Goal: Navigation & Orientation: Find specific page/section

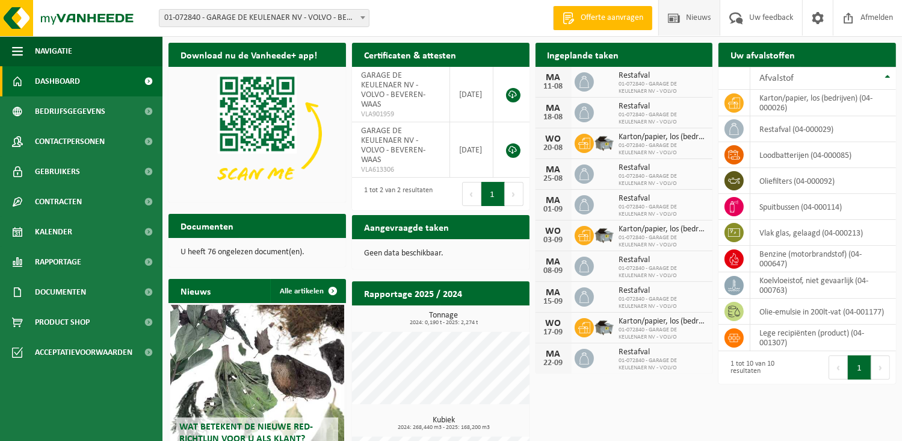
click at [701, 19] on span "Nieuws" at bounding box center [698, 18] width 31 height 36
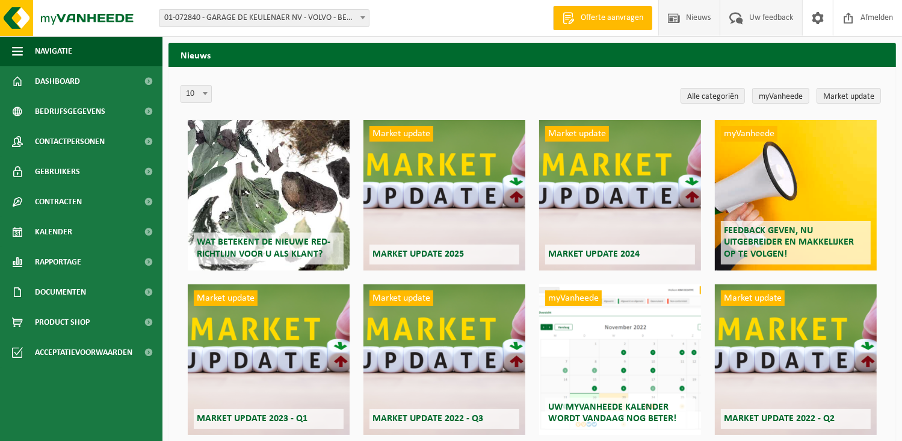
click at [766, 19] on span "Uw feedback" at bounding box center [771, 18] width 50 height 36
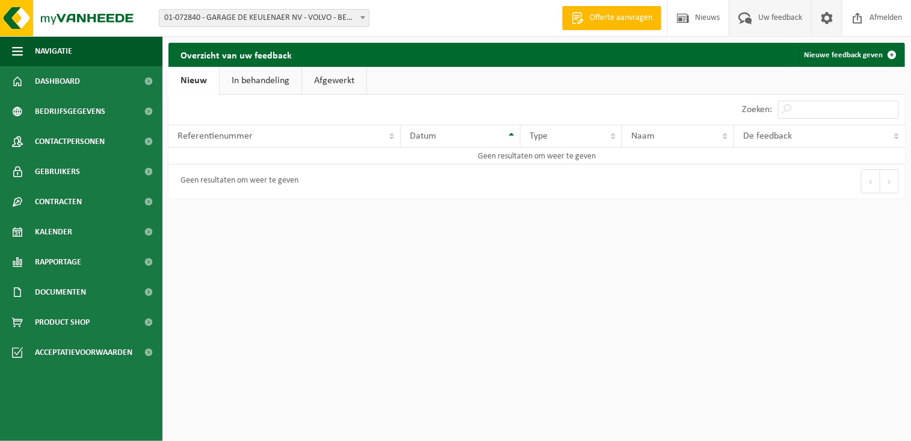
click at [831, 23] on span at bounding box center [827, 18] width 18 height 36
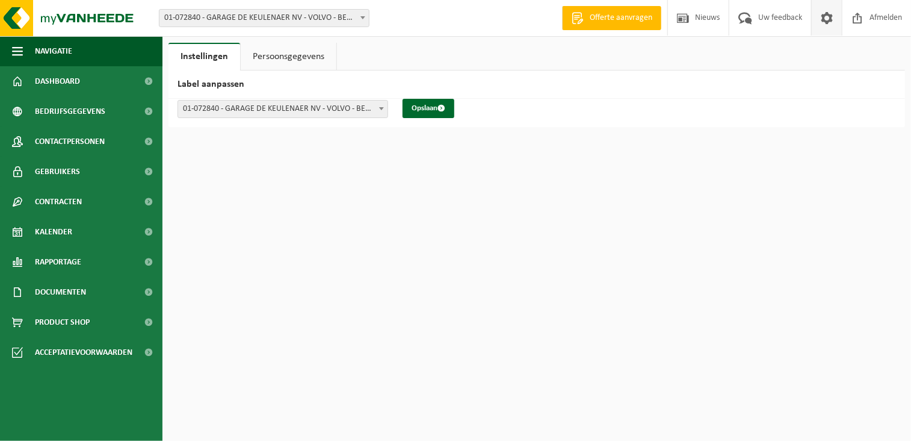
click at [311, 61] on link "Persoonsgegevens" at bounding box center [289, 57] width 96 height 28
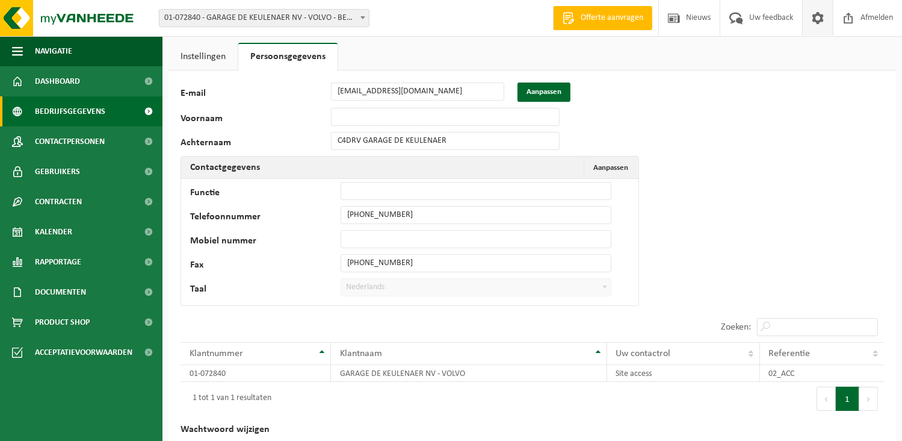
click at [76, 117] on span "Bedrijfsgegevens" at bounding box center [70, 111] width 70 height 30
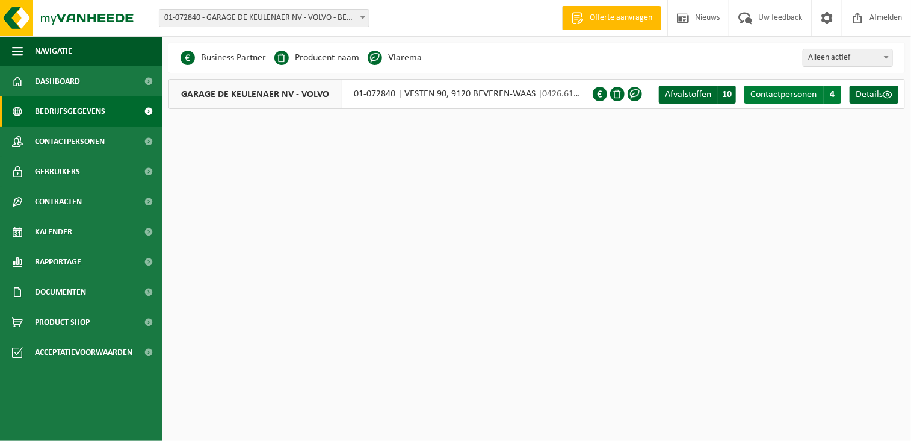
click at [797, 92] on span "Contactpersonen" at bounding box center [784, 95] width 66 height 10
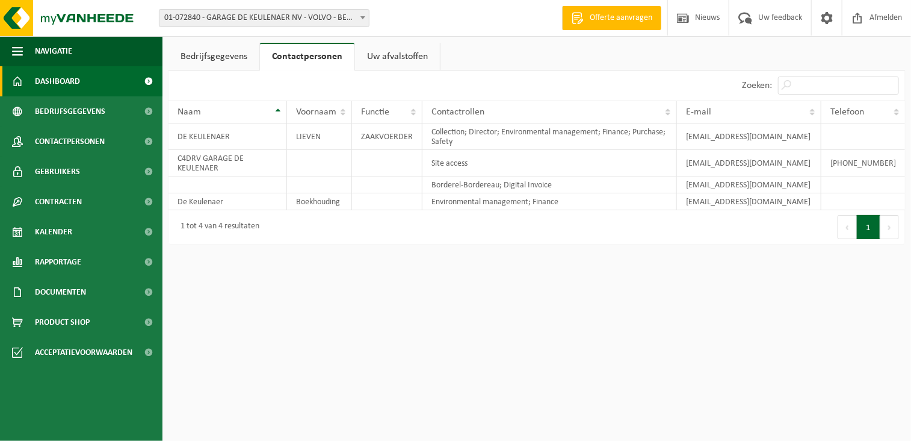
click at [64, 78] on span "Dashboard" at bounding box center [57, 81] width 45 height 30
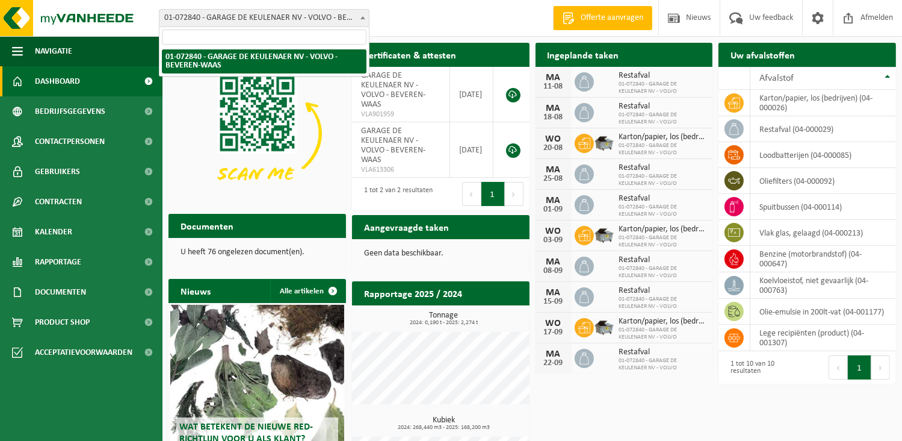
click at [364, 18] on b at bounding box center [363, 17] width 5 height 3
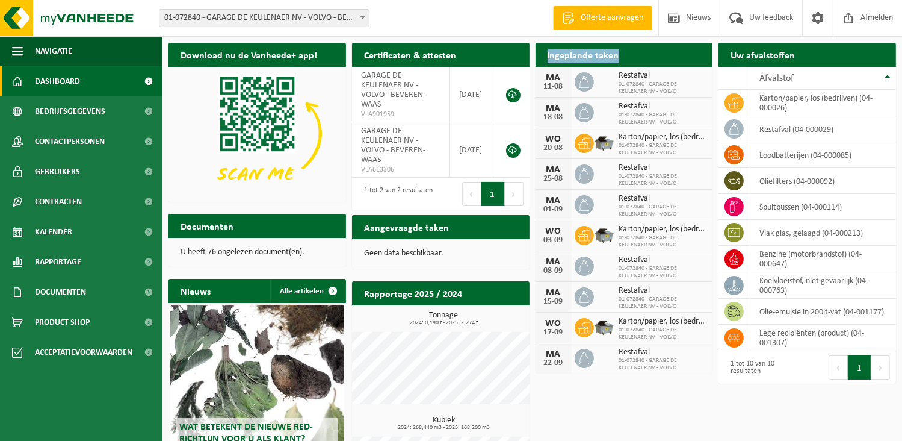
drag, startPoint x: 547, startPoint y: 57, endPoint x: 622, endPoint y: 57, distance: 75.2
click at [622, 57] on h2 "Ingeplande taken" at bounding box center [584, 54] width 96 height 23
click at [508, 24] on div "Vestiging: 01-072840 - GARAGE DE KEULENAER NV - VOLVO - BEVEREN-WAAS 01-072840 …" at bounding box center [451, 18] width 902 height 37
